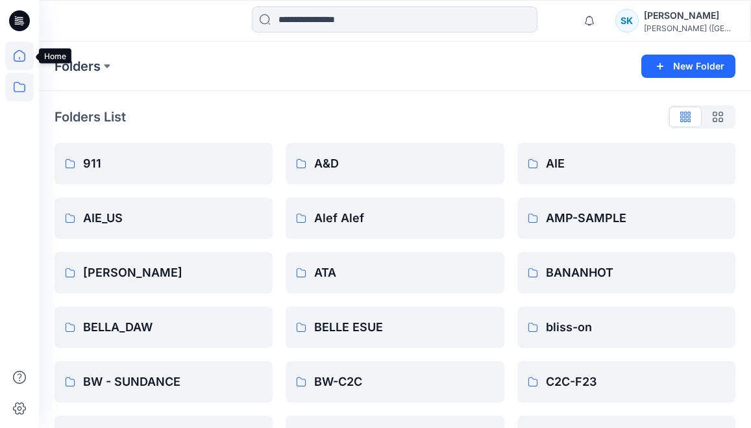
click at [11, 60] on icon at bounding box center [19, 56] width 29 height 29
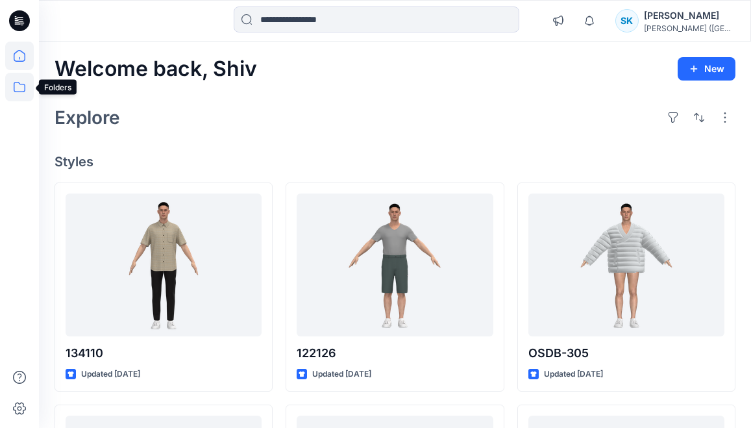
click at [23, 88] on icon at bounding box center [19, 87] width 29 height 29
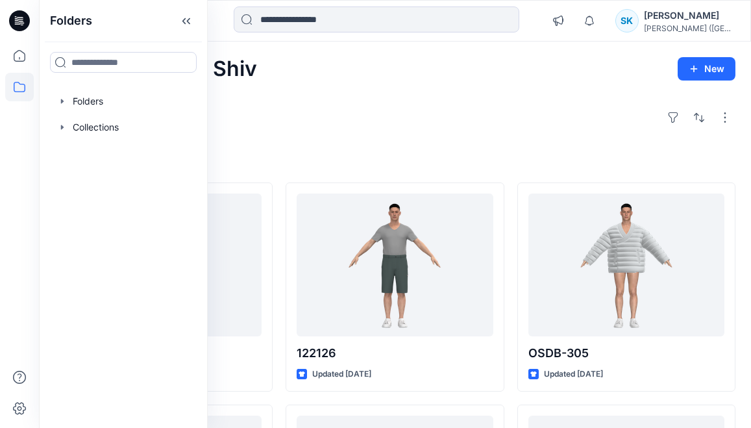
click at [290, 39] on div "Notifications [PERSON_NAME] all as read View all notifications SK [PERSON_NAME]…" at bounding box center [395, 21] width 712 height 42
click at [290, 32] on div at bounding box center [377, 20] width 286 height 29
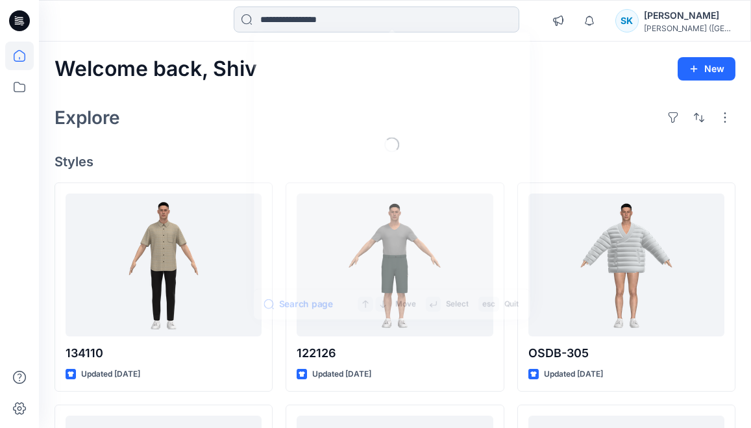
click at [297, 25] on input at bounding box center [377, 19] width 286 height 26
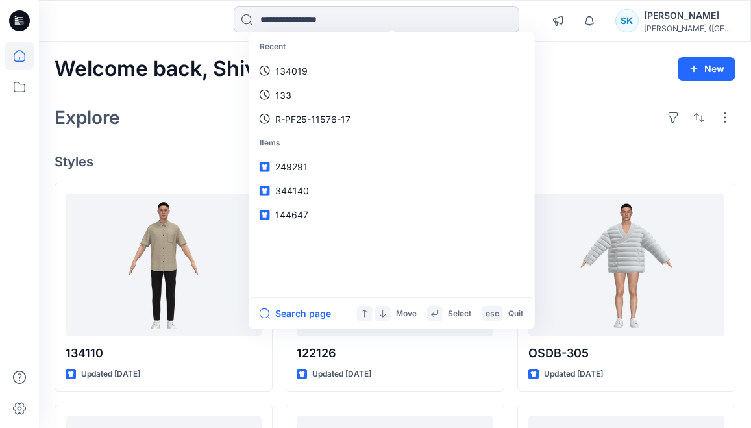
type input "*"
type input "******"
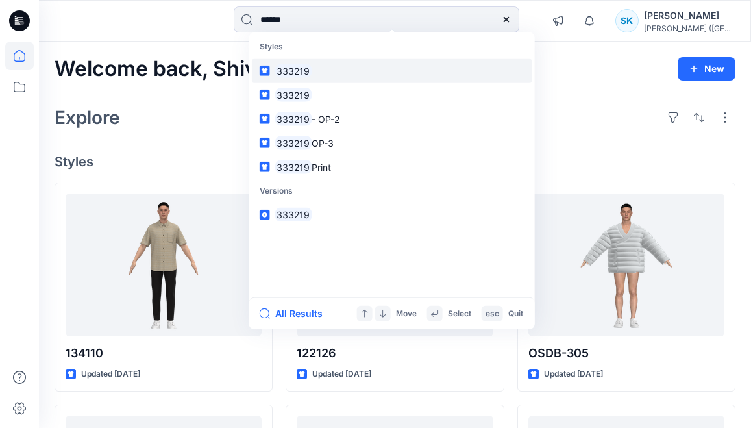
click at [288, 75] on mark "333219" at bounding box center [293, 71] width 37 height 15
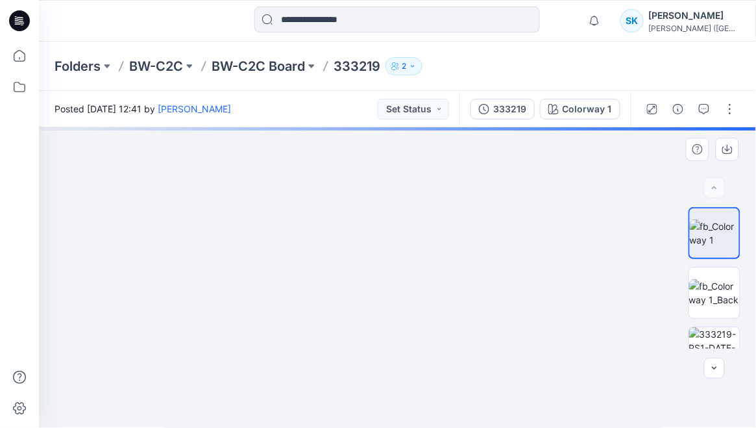
drag, startPoint x: 405, startPoint y: 190, endPoint x: 386, endPoint y: 390, distance: 200.9
click at [726, 284] on img at bounding box center [714, 292] width 51 height 27
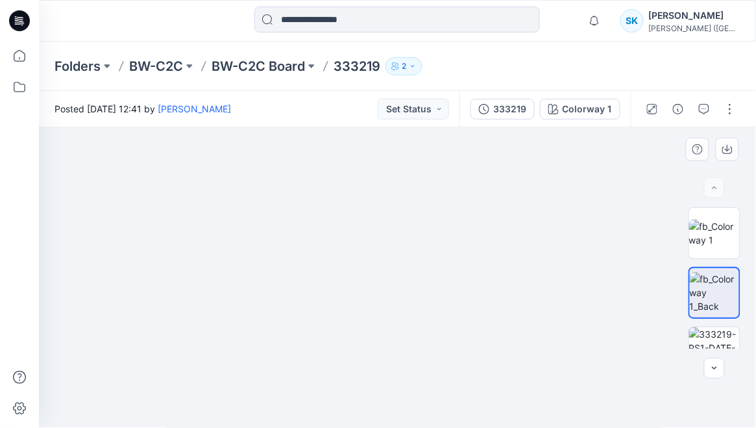
drag, startPoint x: 417, startPoint y: 191, endPoint x: 401, endPoint y: 388, distance: 197.4
drag, startPoint x: 407, startPoint y: 319, endPoint x: 406, endPoint y: 367, distance: 48.7
drag, startPoint x: 415, startPoint y: 311, endPoint x: 408, endPoint y: 414, distance: 102.9
drag, startPoint x: 380, startPoint y: 68, endPoint x: 338, endPoint y: 65, distance: 42.3
click at [338, 65] on p "333219" at bounding box center [357, 66] width 47 height 18
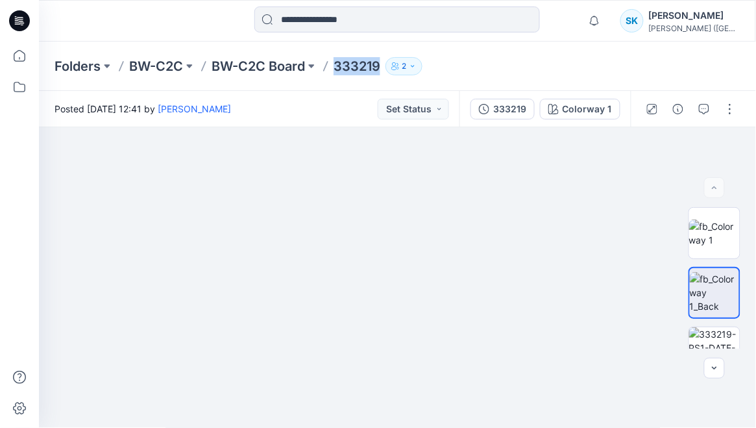
copy p "333219"
click at [343, 23] on input at bounding box center [397, 19] width 286 height 26
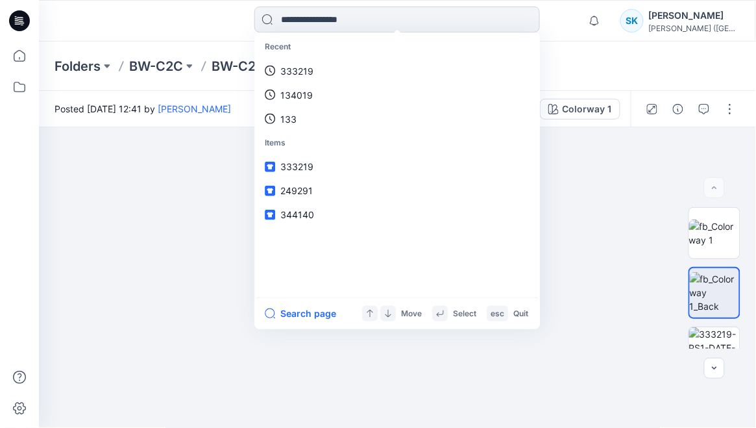
paste input "******"
type input "******"
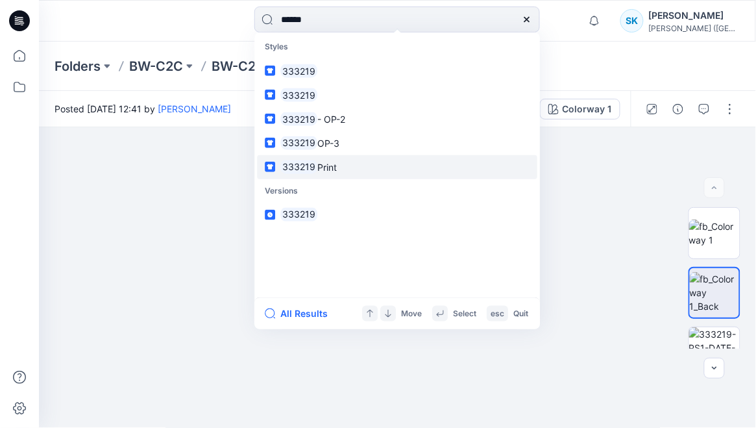
click at [325, 167] on span "Print" at bounding box center [326, 166] width 19 height 11
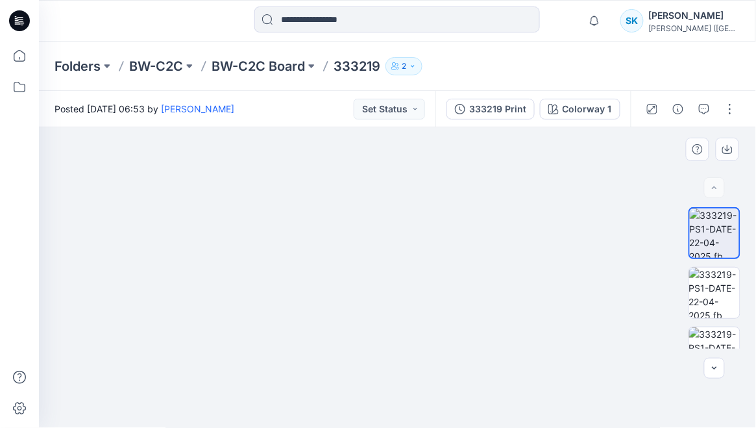
drag, startPoint x: 406, startPoint y: 208, endPoint x: 406, endPoint y: 301, distance: 92.8
drag, startPoint x: 380, startPoint y: 331, endPoint x: 381, endPoint y: 303, distance: 27.9
drag, startPoint x: 402, startPoint y: 316, endPoint x: 418, endPoint y: 284, distance: 36.3
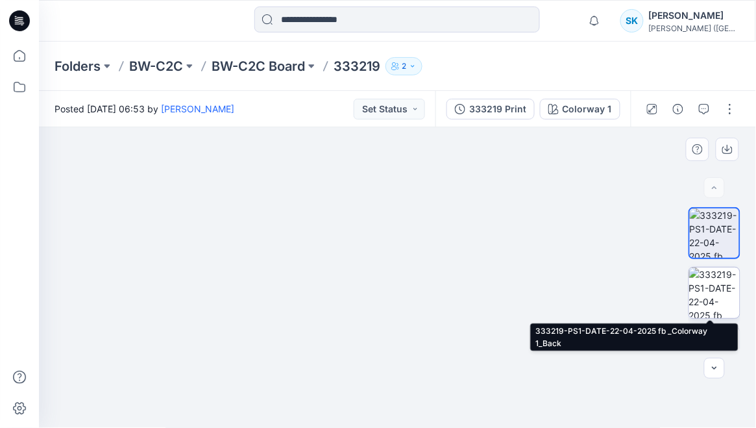
click at [711, 282] on img at bounding box center [714, 292] width 51 height 51
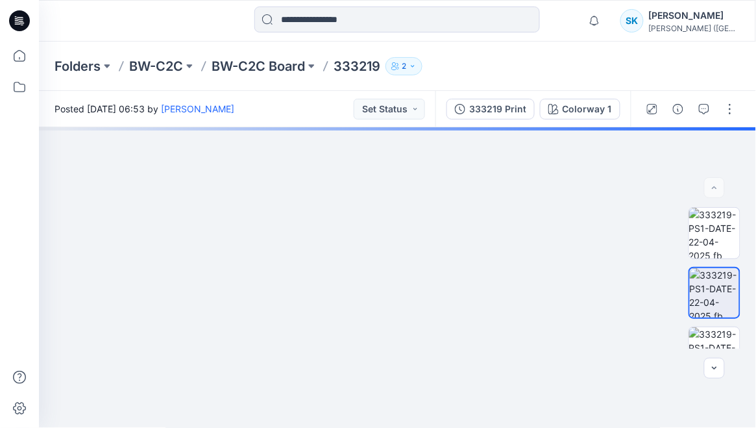
drag, startPoint x: 404, startPoint y: 251, endPoint x: 404, endPoint y: 447, distance: 196.1
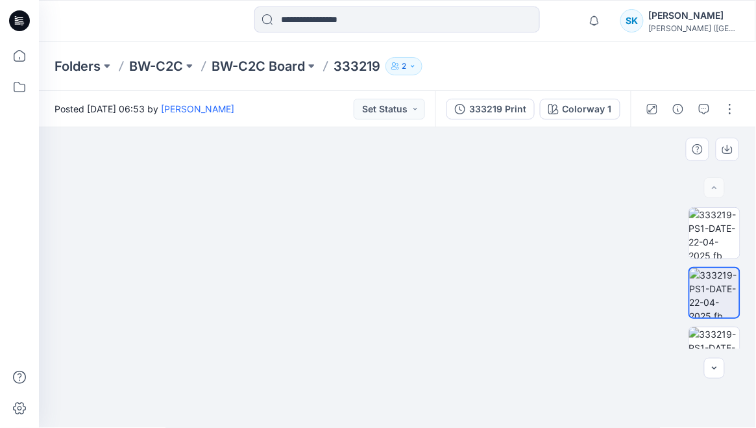
drag, startPoint x: 410, startPoint y: 260, endPoint x: 405, endPoint y: 322, distance: 61.8
drag, startPoint x: 356, startPoint y: 321, endPoint x: 330, endPoint y: 395, distance: 79.3
drag, startPoint x: 368, startPoint y: 324, endPoint x: 364, endPoint y: 282, distance: 42.4
drag, startPoint x: 371, startPoint y: 194, endPoint x: 365, endPoint y: 161, distance: 33.6
drag, startPoint x: 360, startPoint y: 292, endPoint x: 355, endPoint y: 245, distance: 47.6
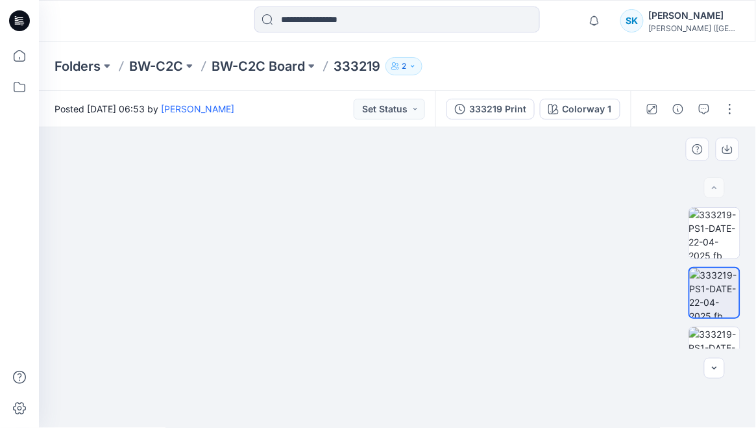
drag, startPoint x: 356, startPoint y: 296, endPoint x: 378, endPoint y: 192, distance: 106.2
drag, startPoint x: 373, startPoint y: 243, endPoint x: 371, endPoint y: 208, distance: 35.8
drag, startPoint x: 360, startPoint y: 250, endPoint x: 370, endPoint y: 225, distance: 27.4
drag, startPoint x: 499, startPoint y: 250, endPoint x: 405, endPoint y: 317, distance: 115.5
drag, startPoint x: 278, startPoint y: 280, endPoint x: 436, endPoint y: 299, distance: 158.9
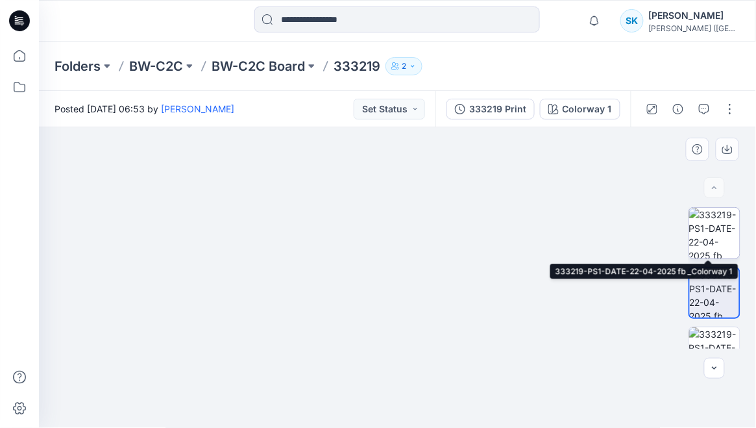
click at [710, 229] on img at bounding box center [714, 233] width 51 height 51
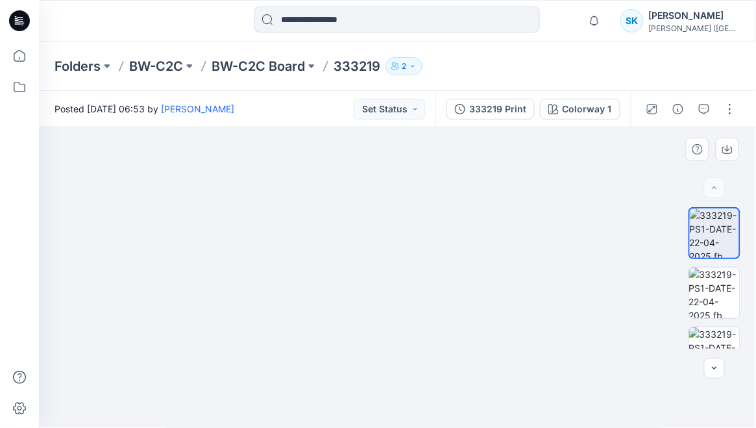
drag, startPoint x: 410, startPoint y: 249, endPoint x: 425, endPoint y: 268, distance: 23.6
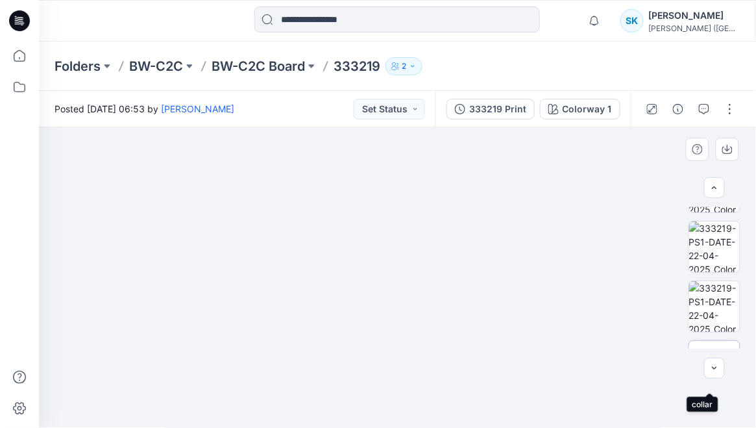
scroll to position [222, 0]
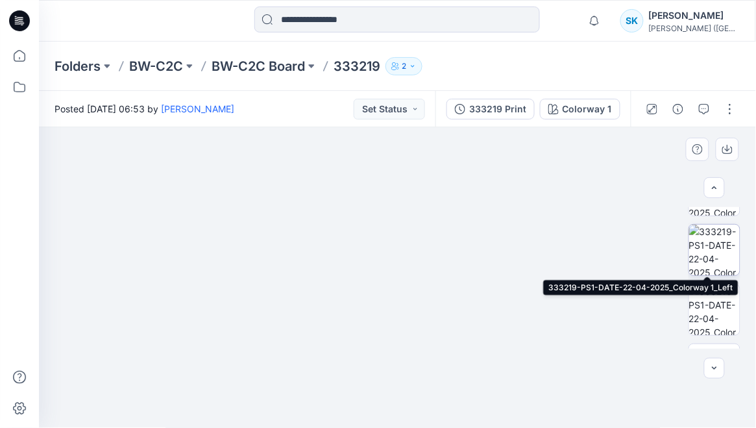
click at [718, 252] on img at bounding box center [714, 250] width 51 height 51
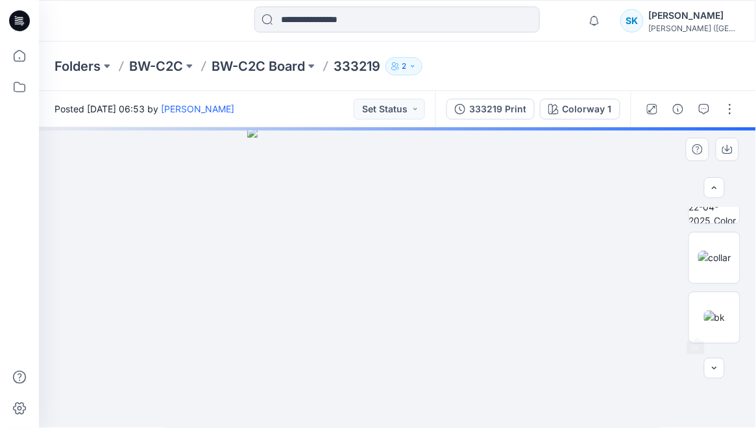
scroll to position [388, 0]
click at [717, 316] on img at bounding box center [715, 323] width 28 height 14
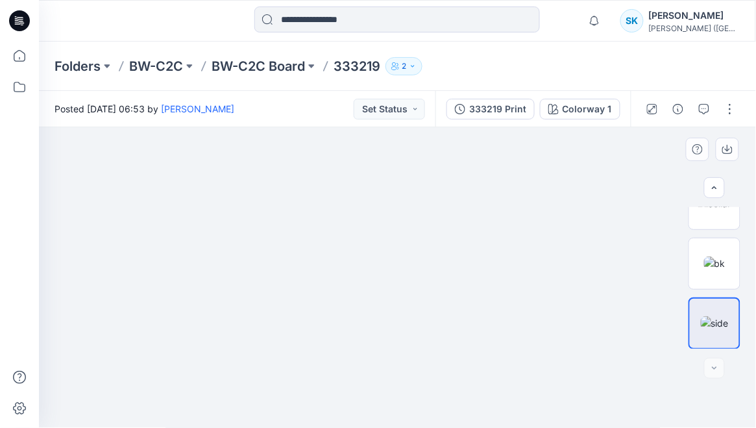
drag, startPoint x: 535, startPoint y: 361, endPoint x: 472, endPoint y: 271, distance: 109.5
drag, startPoint x: 471, startPoint y: 292, endPoint x: 473, endPoint y: 258, distance: 33.8
drag, startPoint x: 577, startPoint y: 192, endPoint x: 543, endPoint y: 297, distance: 110.7
